Goal: Task Accomplishment & Management: Use online tool/utility

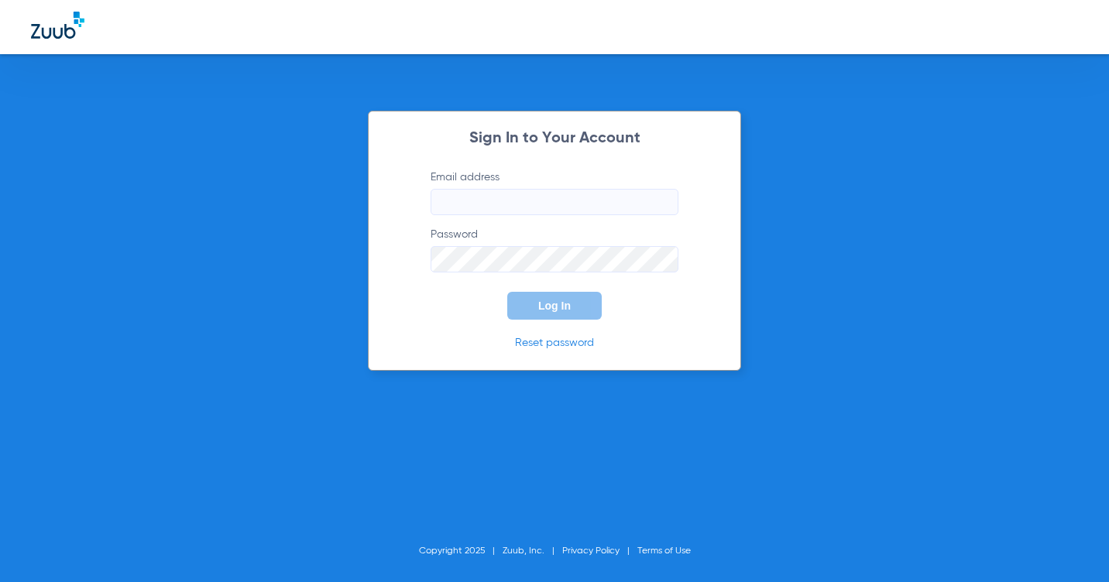
type input "[EMAIL_ADDRESS][DOMAIN_NAME]"
click at [558, 315] on button "Log In" at bounding box center [554, 306] width 94 height 28
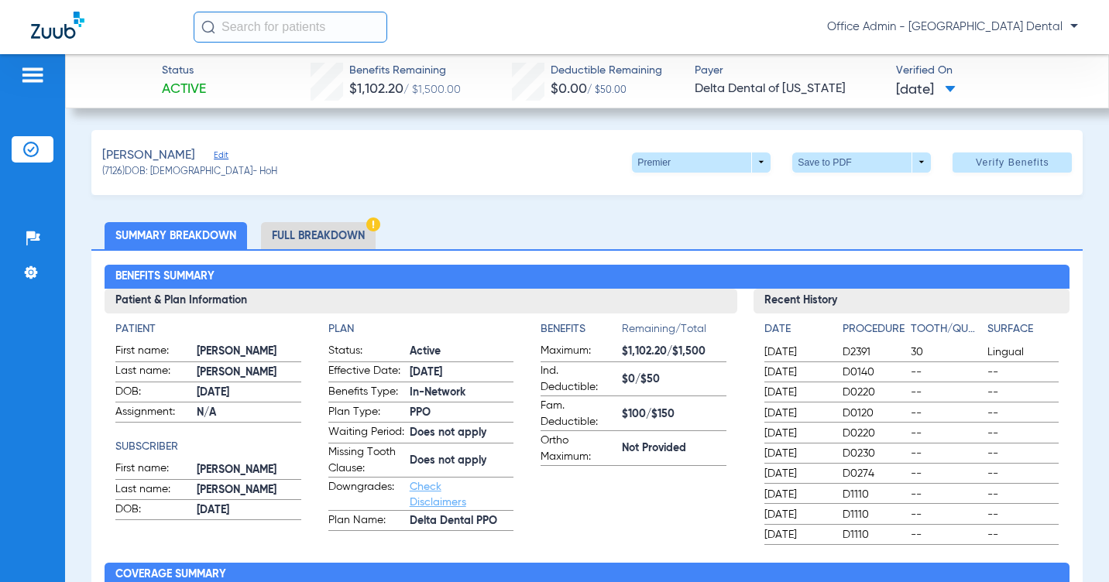
click at [39, 150] on li "Insurance Verification" at bounding box center [33, 149] width 42 height 26
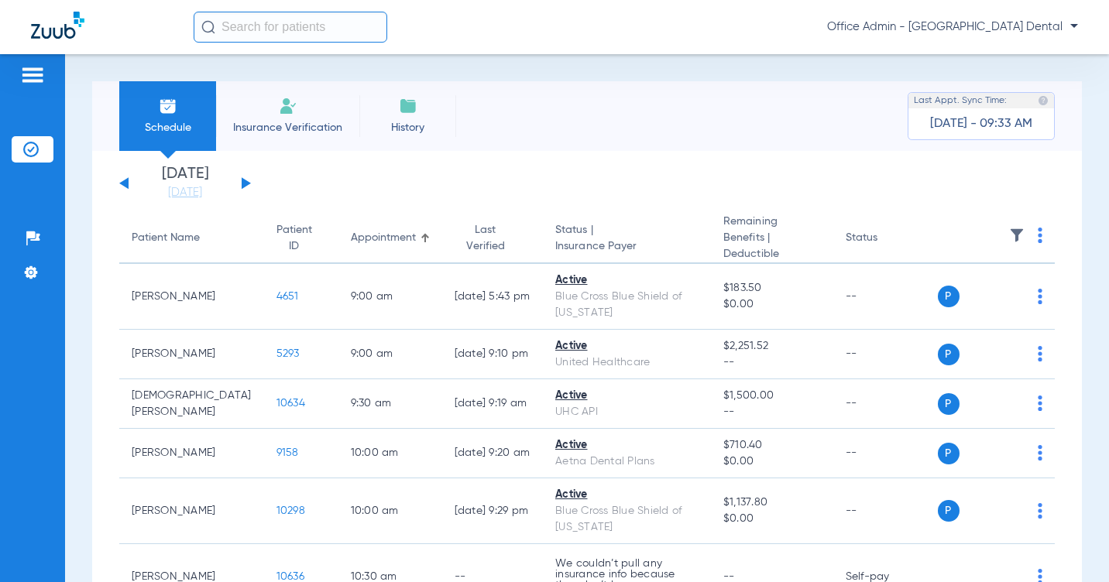
click at [242, 182] on button at bounding box center [246, 183] width 9 height 12
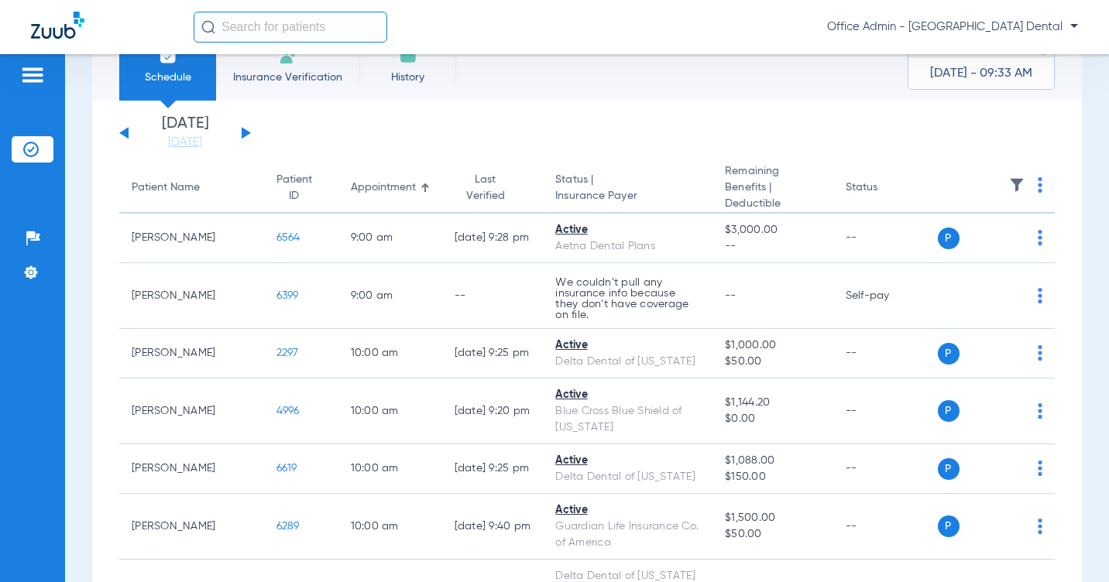
scroll to position [77, 0]
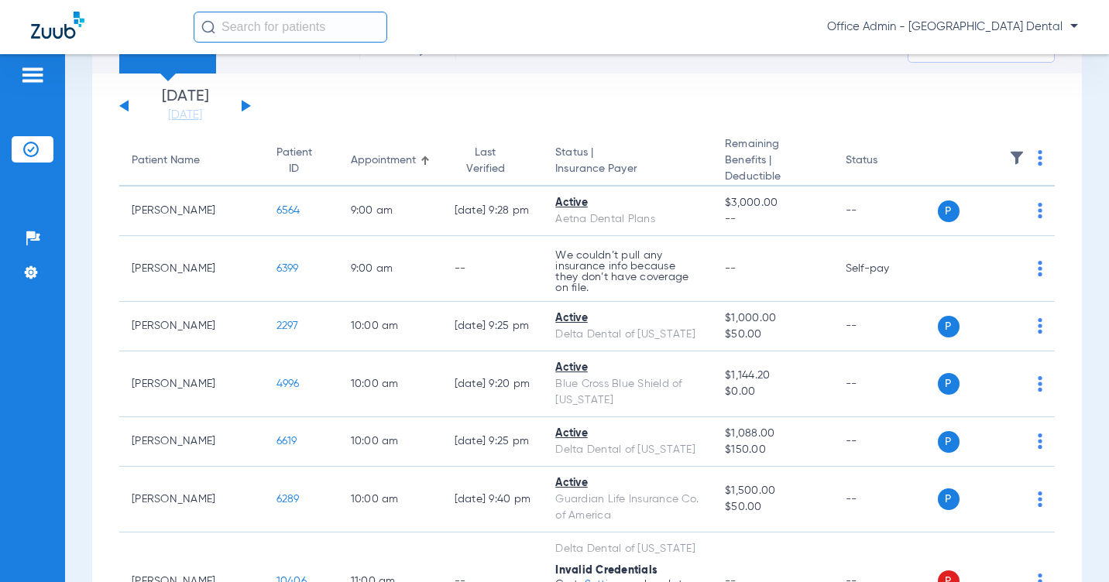
click at [730, 107] on app-single-date-navigator "[DATE] [DATE] [DATE] [DATE] [DATE] [DATE] [DATE] [DATE] [DATE] [DATE] [DATE] [D…" at bounding box center [587, 106] width 936 height 34
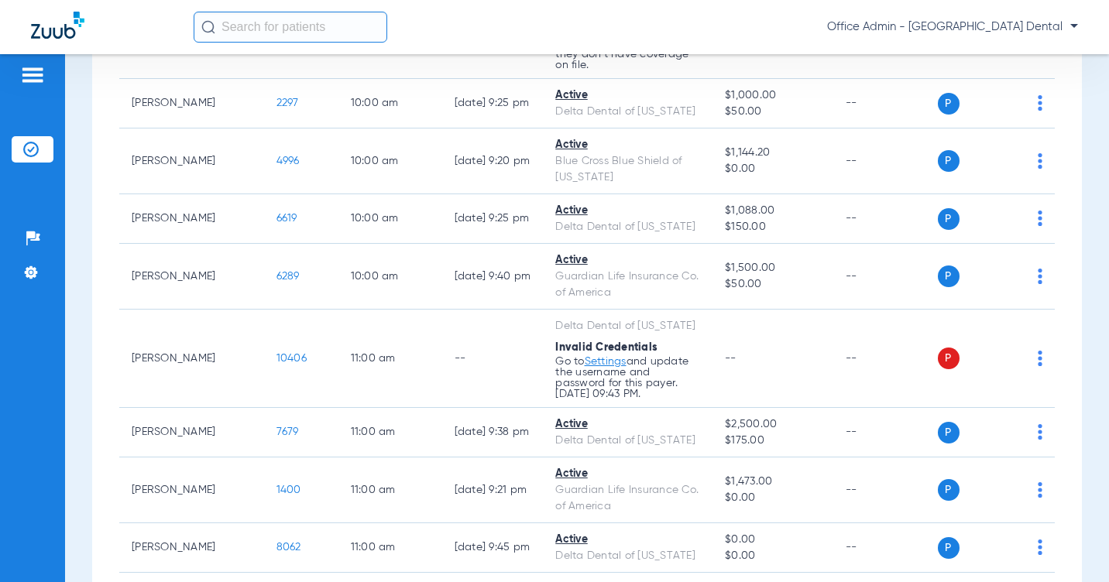
scroll to position [310, 0]
